Goal: Communication & Community: Participate in discussion

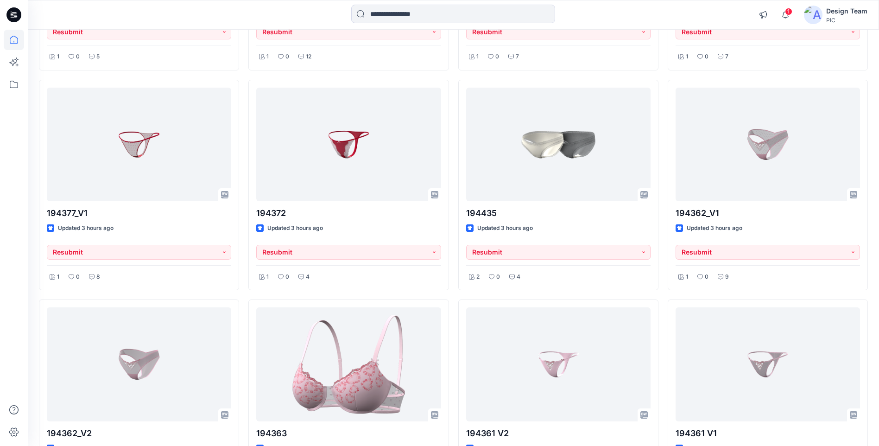
scroll to position [483, 0]
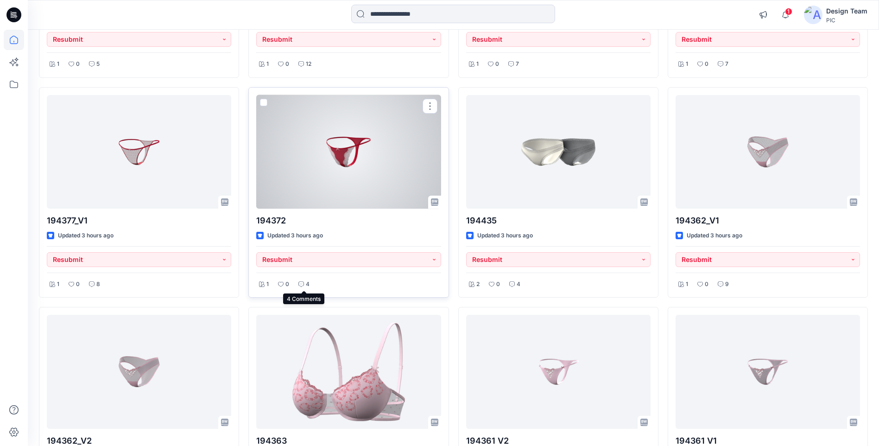
click at [307, 284] on p "4" at bounding box center [308, 285] width 4 height 10
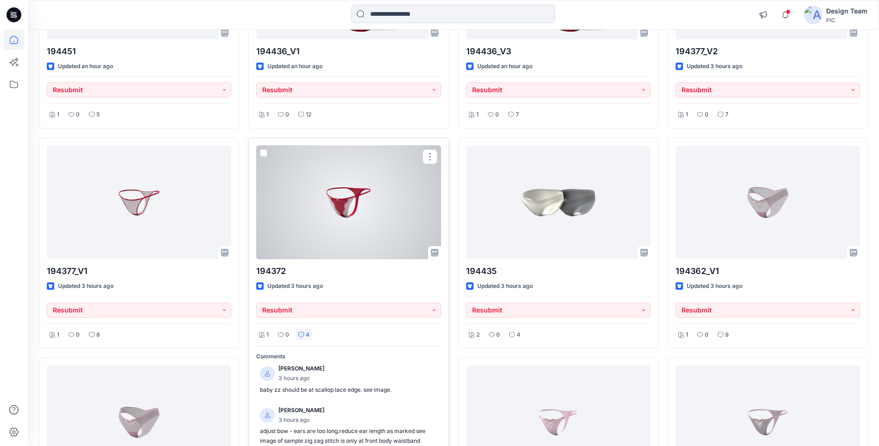
scroll to position [344, 0]
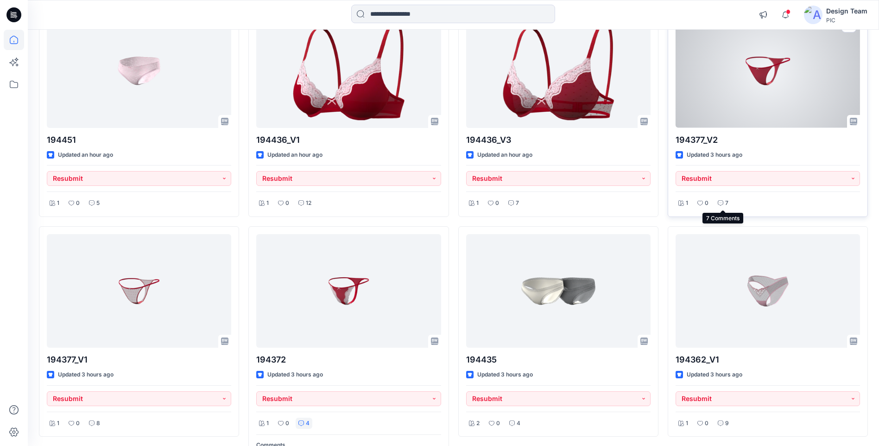
click at [723, 203] on icon at bounding box center [721, 203] width 6 height 6
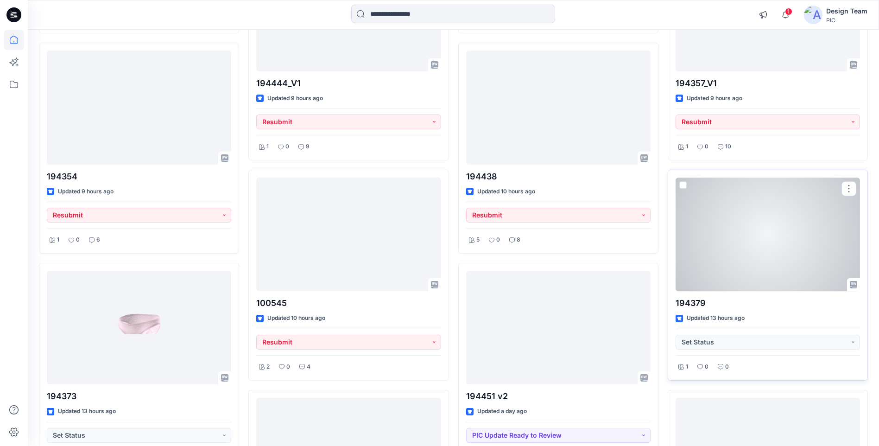
scroll to position [1642, 0]
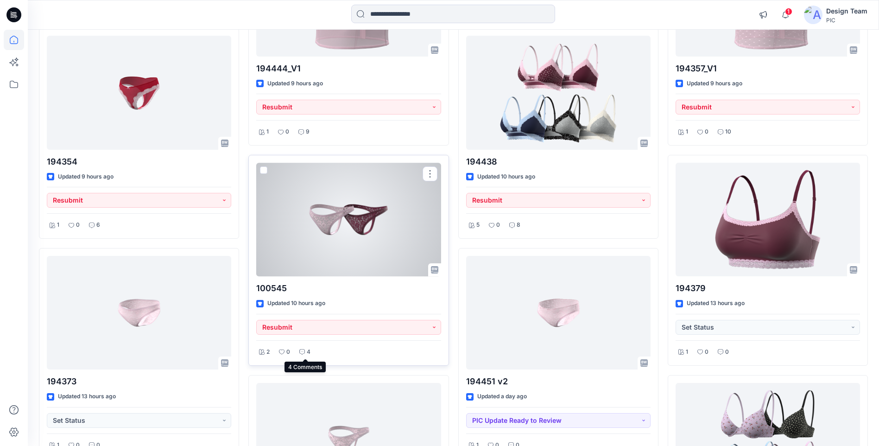
click at [309, 351] on p "4" at bounding box center [309, 352] width 4 height 10
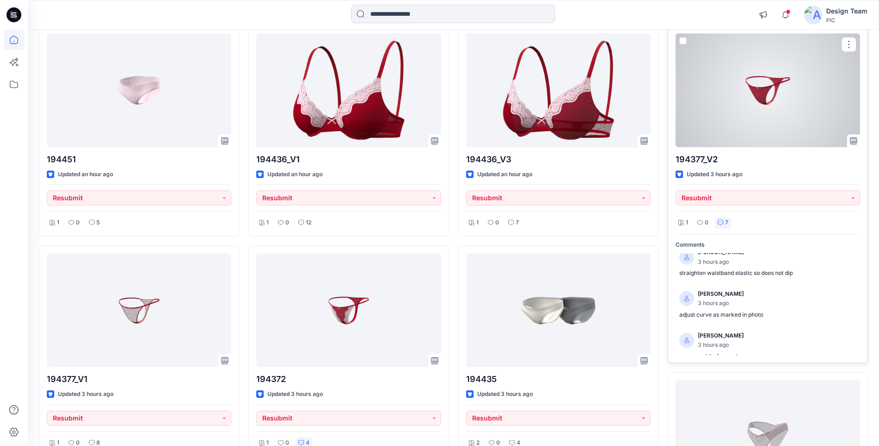
scroll to position [0, 0]
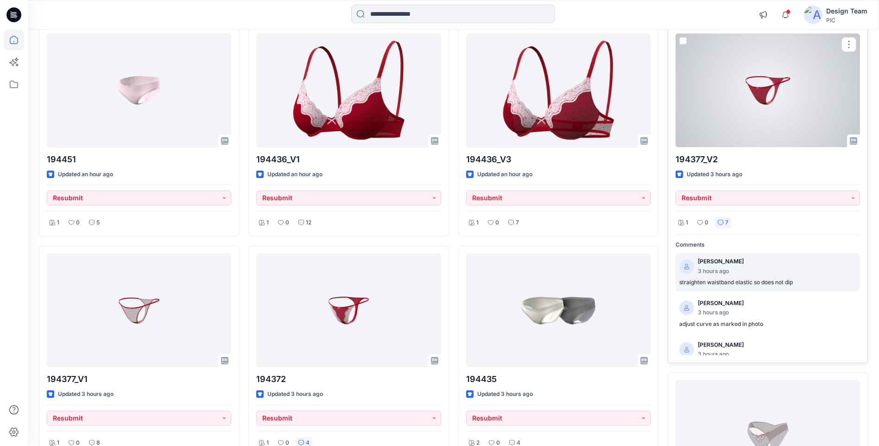
click at [756, 279] on p "straighten waistband elastic so does not dip" at bounding box center [768, 283] width 177 height 10
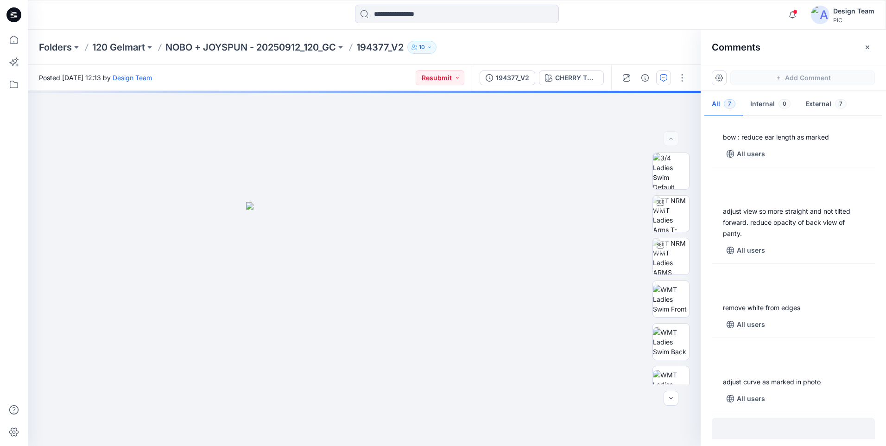
scroll to position [215, 0]
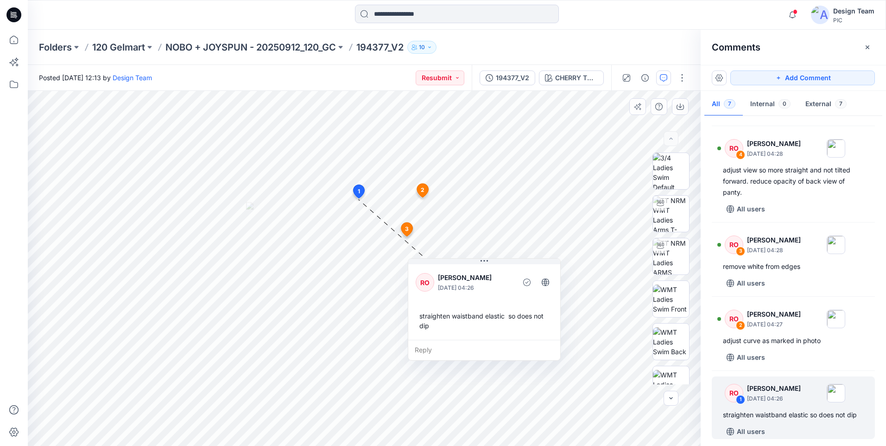
drag, startPoint x: 432, startPoint y: 214, endPoint x: 495, endPoint y: 269, distance: 84.1
click at [495, 270] on div "RO [PERSON_NAME] [DATE] 04:26" at bounding box center [484, 282] width 137 height 25
click at [426, 324] on div "straighten waistband elastic so does not dip" at bounding box center [484, 320] width 137 height 27
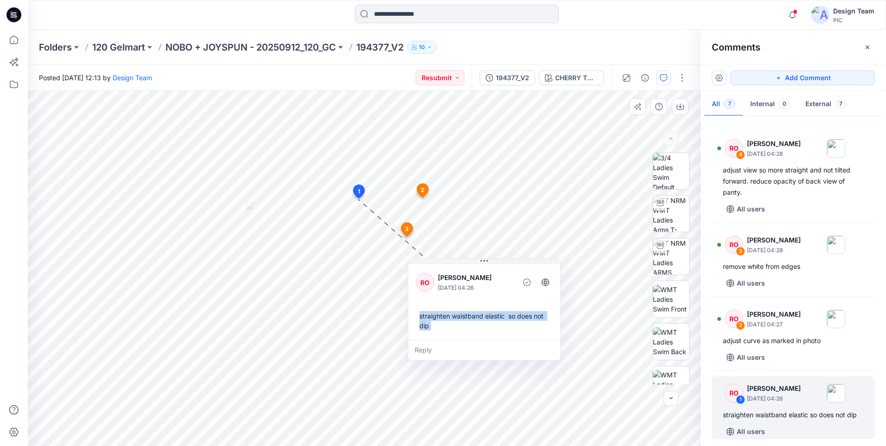
copy div "straighten waistband elastic so does not dip Reply 2 RO [PERSON_NAME] [DATE] 04…"
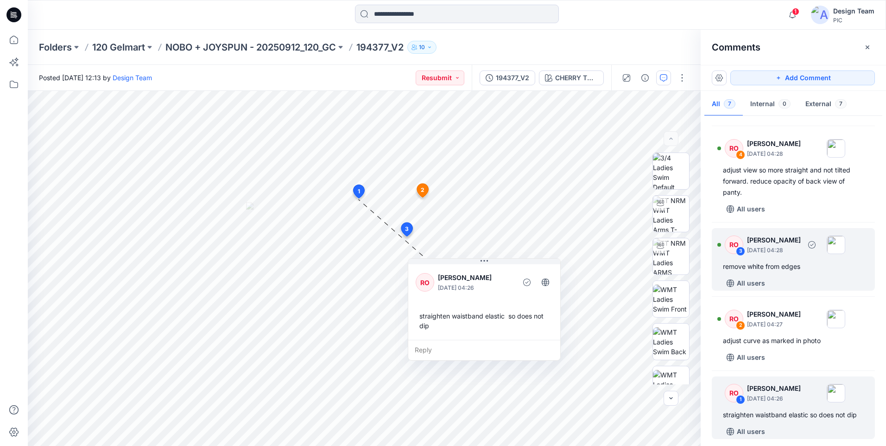
click at [756, 265] on div "remove white from edges" at bounding box center [793, 266] width 141 height 11
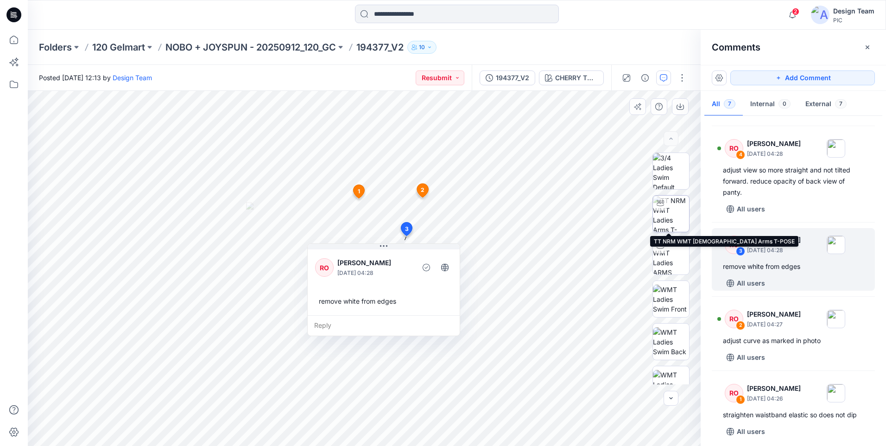
click at [668, 209] on img at bounding box center [671, 214] width 36 height 36
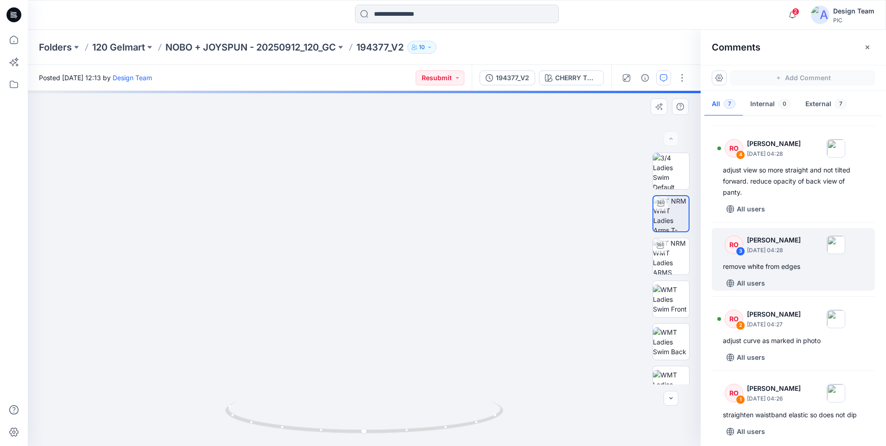
drag, startPoint x: 371, startPoint y: 384, endPoint x: 403, endPoint y: 171, distance: 215.5
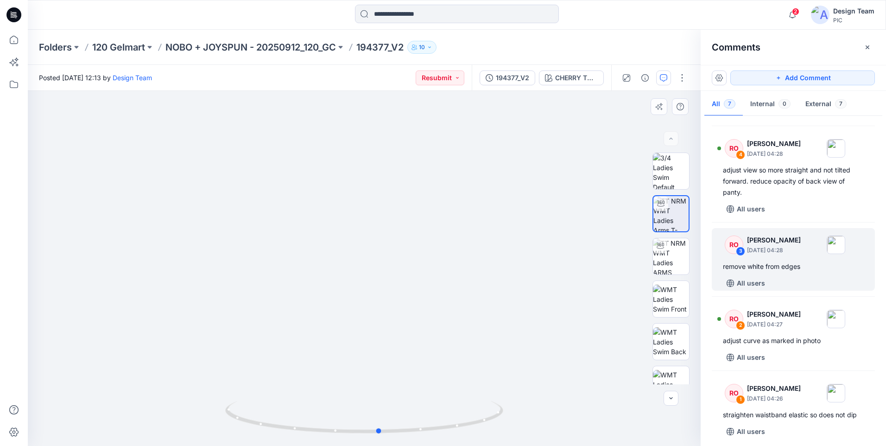
drag, startPoint x: 463, startPoint y: 429, endPoint x: 525, endPoint y: 428, distance: 62.1
click at [478, 440] on div at bounding box center [364, 423] width 278 height 46
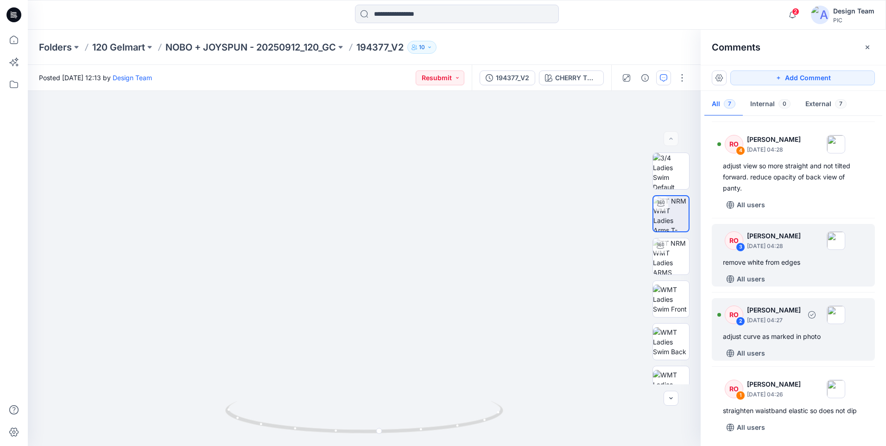
scroll to position [220, 0]
click at [738, 342] on div "RO 2 [PERSON_NAME] [DATE] 04:27 adjust curve as marked in photo All users" at bounding box center [793, 328] width 163 height 63
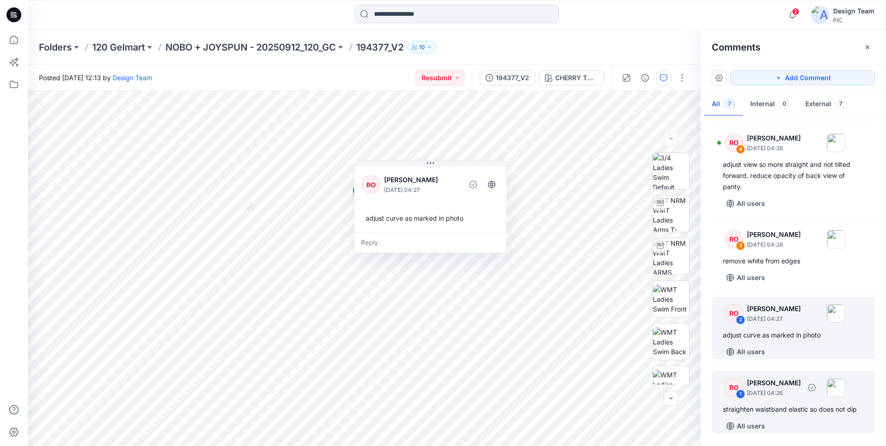
click at [792, 408] on div "straighten waistband elastic so does not dip" at bounding box center [793, 409] width 141 height 11
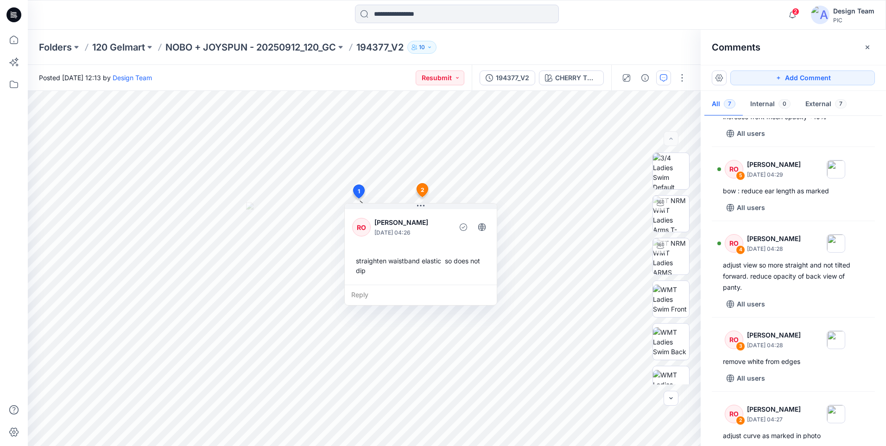
scroll to position [127, 0]
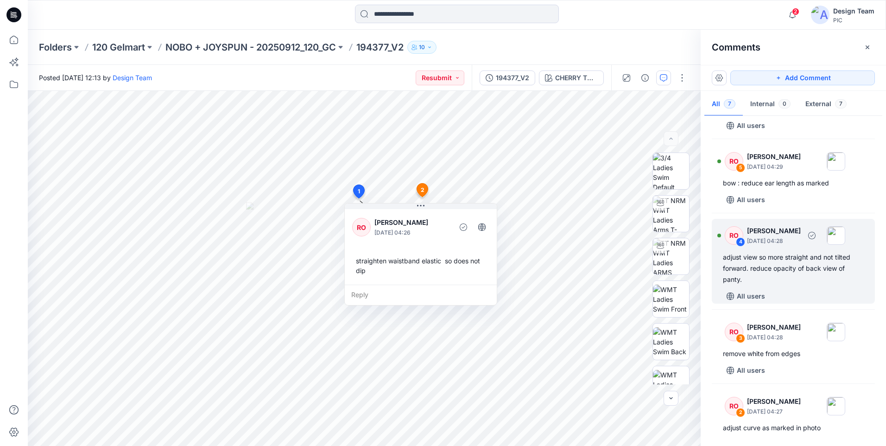
click at [755, 267] on div "adjust view so more straight and not tilted forward. reduce opacity of back vie…" at bounding box center [793, 268] width 141 height 33
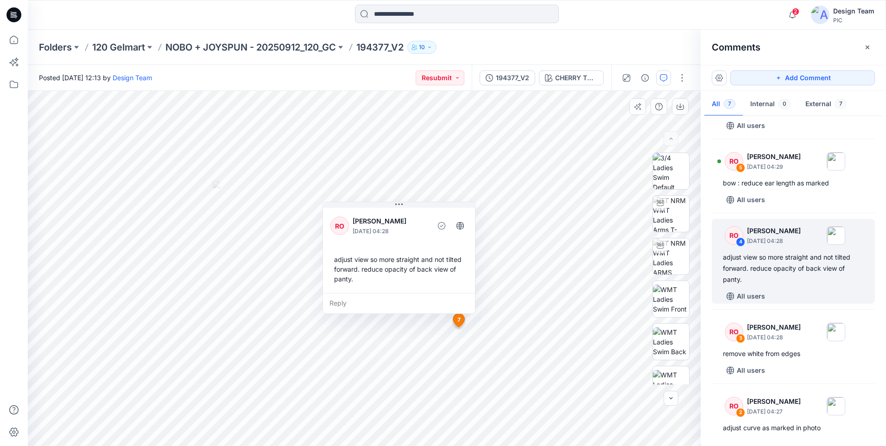
click at [344, 277] on div "adjust view so more straight and not tilted forward. reduce opacity of back vie…" at bounding box center [399, 269] width 137 height 37
copy div "adjust view so more straight and not tilted forward. reduce opacity of back vie…"
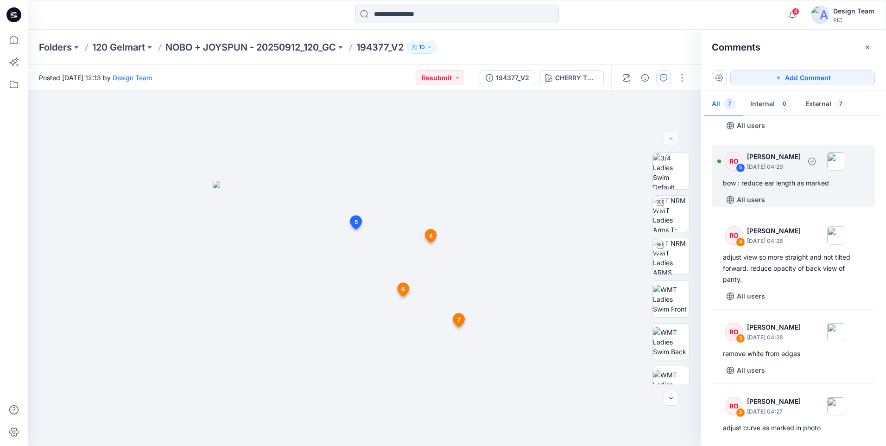
click at [798, 178] on div "bow : reduce ear length as marked" at bounding box center [793, 183] width 141 height 11
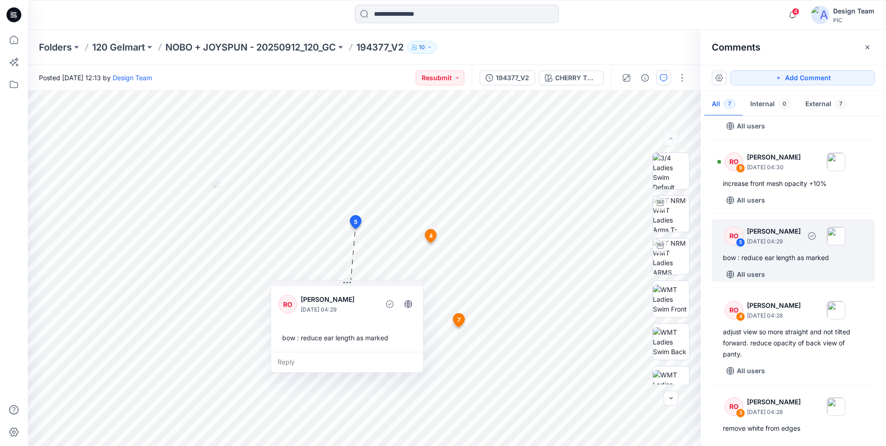
scroll to position [35, 0]
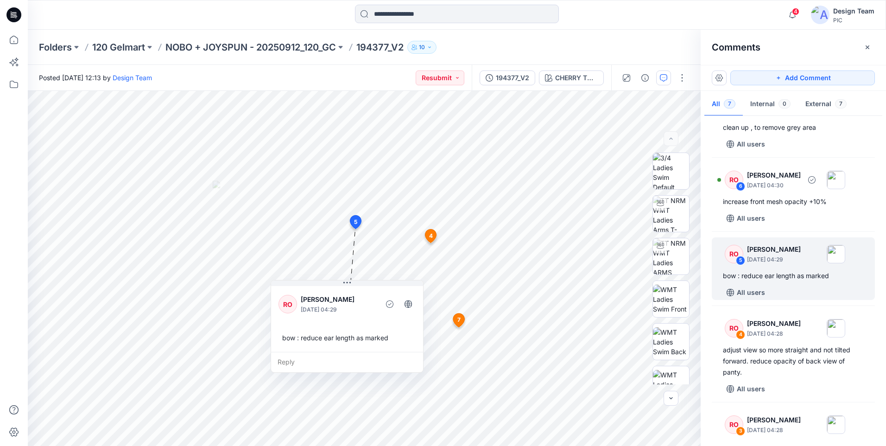
click at [795, 199] on div "increase front mesh opacity +10%" at bounding box center [793, 201] width 141 height 11
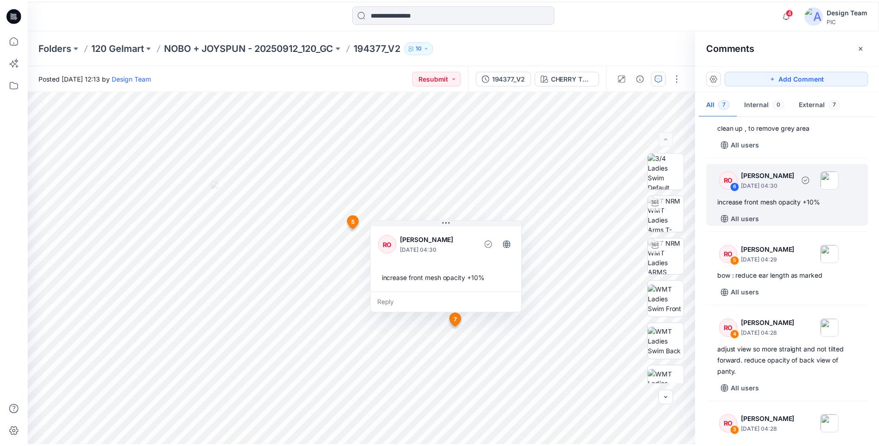
scroll to position [0, 0]
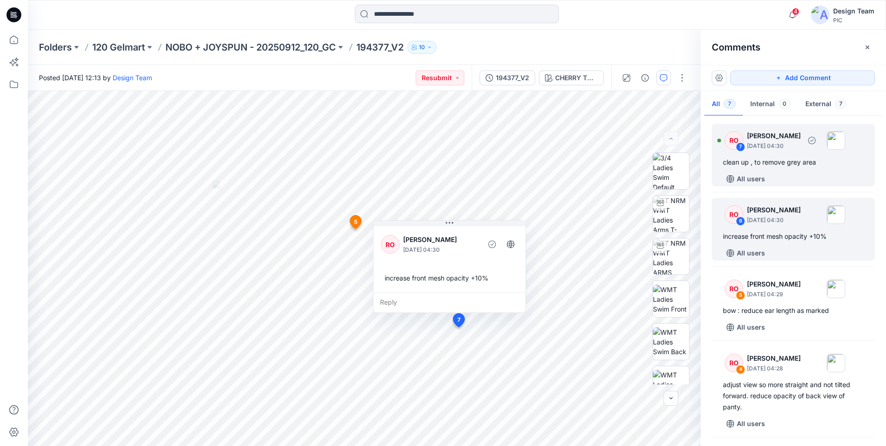
click at [782, 167] on div "clean up , to remove grey area" at bounding box center [793, 162] width 141 height 11
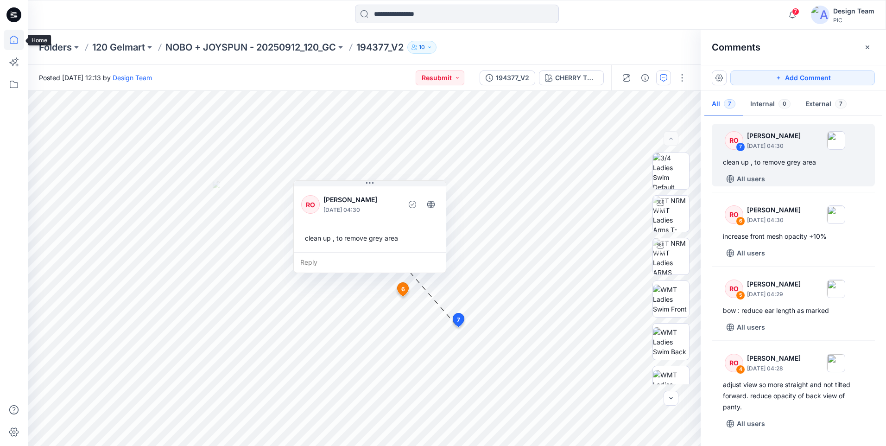
click at [13, 38] on icon at bounding box center [14, 40] width 20 height 20
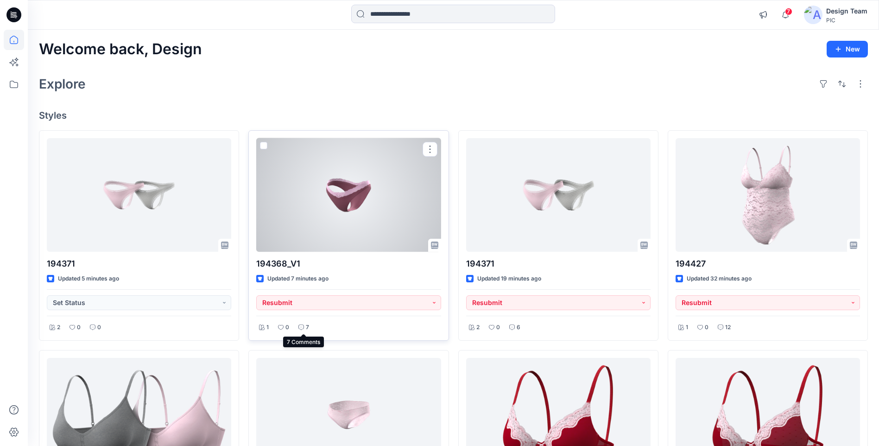
click at [304, 328] on icon at bounding box center [302, 327] width 6 height 6
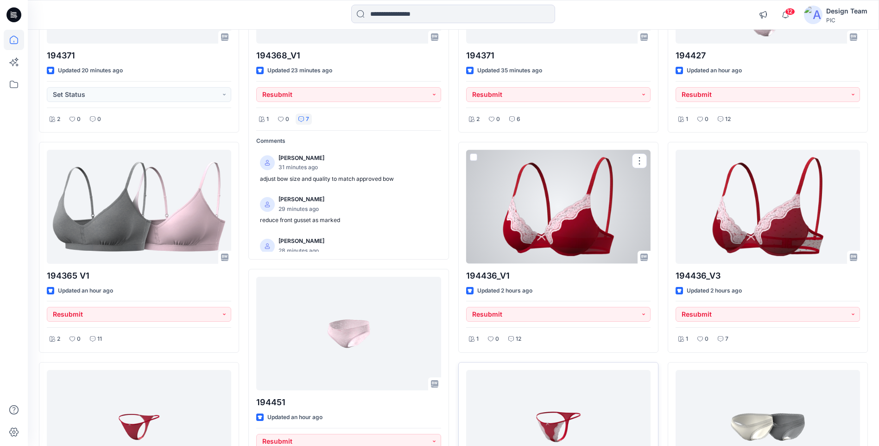
scroll to position [371, 0]
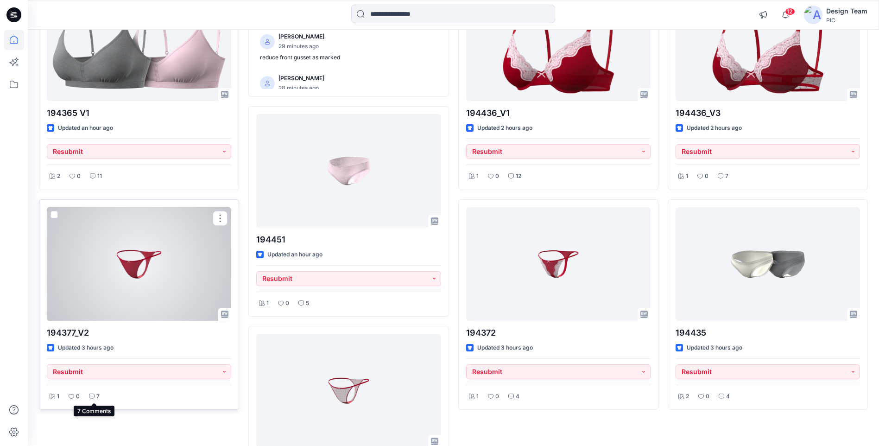
click at [91, 394] on icon at bounding box center [92, 397] width 6 height 6
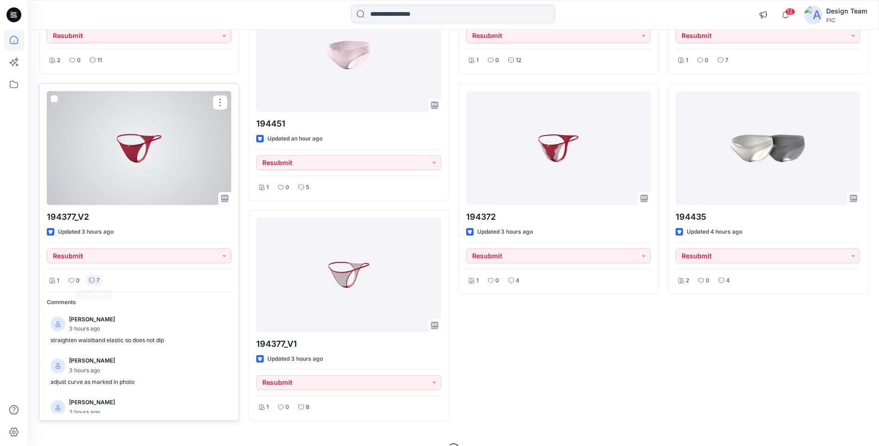
scroll to position [506, 0]
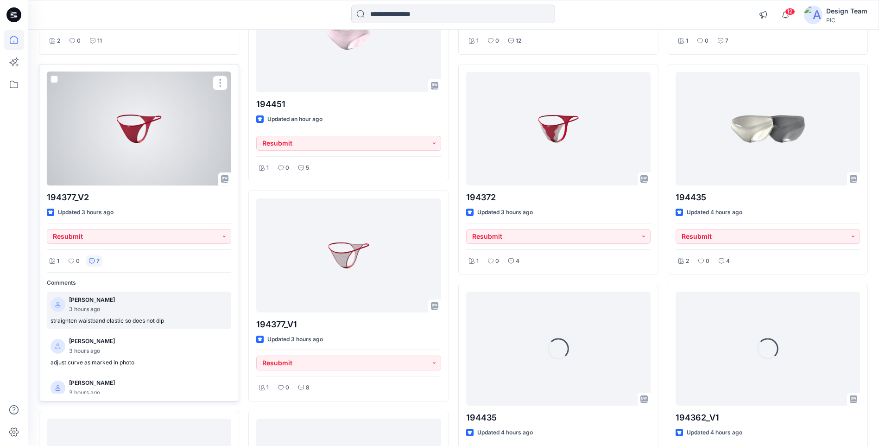
click at [116, 318] on p "straighten waistband elastic so does not dip" at bounding box center [139, 321] width 177 height 10
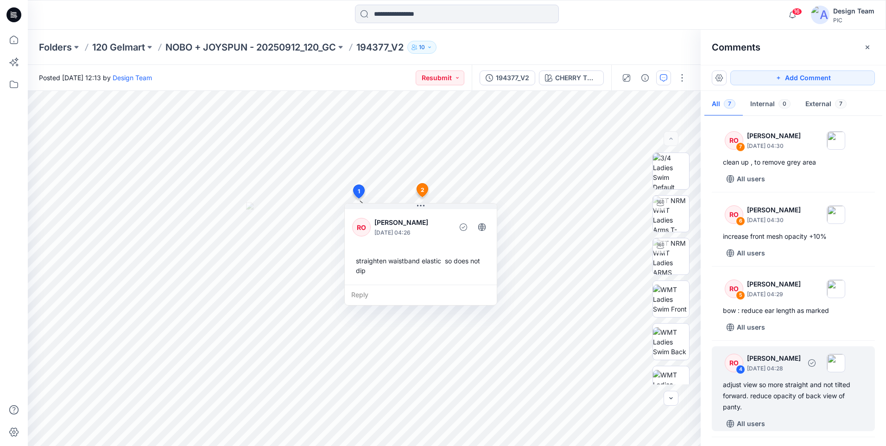
click at [766, 402] on div "adjust view so more straight and not tilted forward. reduce opacity of back vie…" at bounding box center [793, 395] width 141 height 33
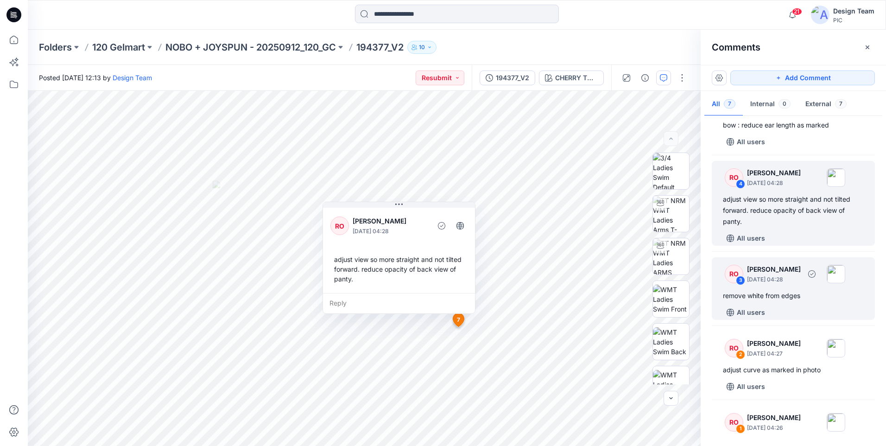
scroll to position [220, 0]
